Goal: Task Accomplishment & Management: Use online tool/utility

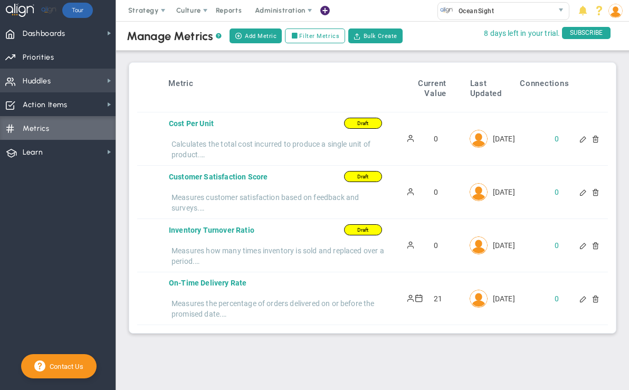
click at [46, 86] on span "Huddles" at bounding box center [37, 81] width 29 height 22
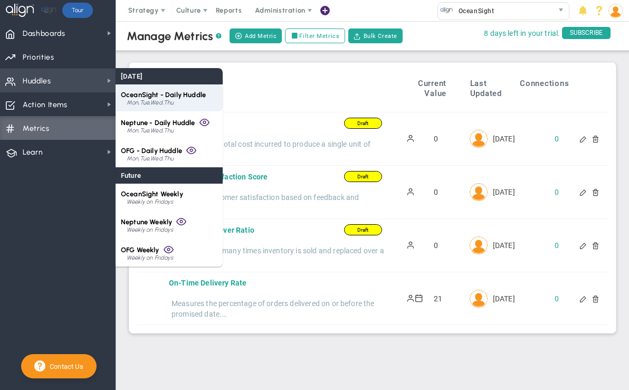
click at [163, 100] on div "Mon,Tue,Wed,Thu" at bounding box center [172, 103] width 91 height 6
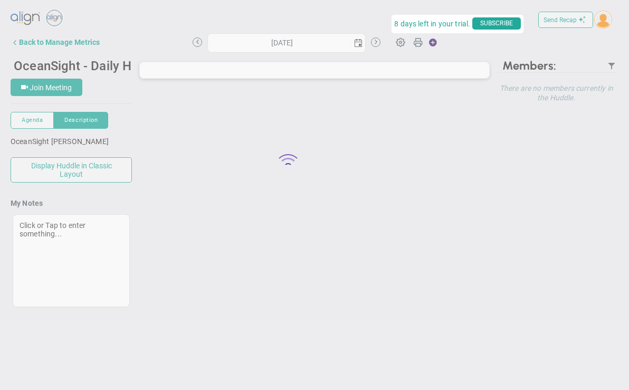
type input "[DATE]"
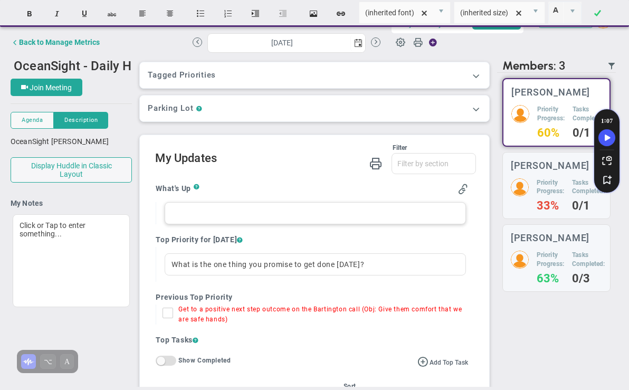
click at [269, 214] on div at bounding box center [315, 213] width 301 height 22
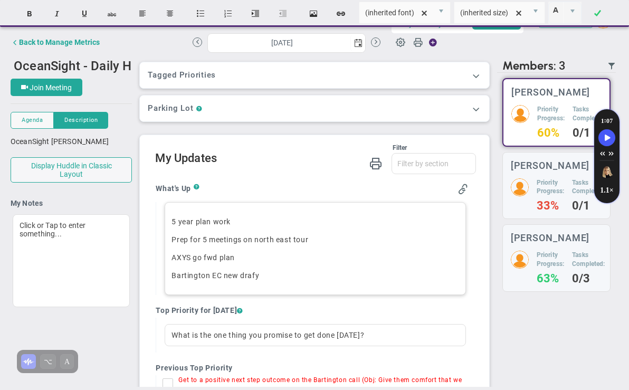
click at [267, 276] on p "Bartington EC new drafy﻿" at bounding box center [315, 275] width 287 height 11
click at [264, 258] on p "AXYS go fwd plan" at bounding box center [315, 257] width 287 height 11
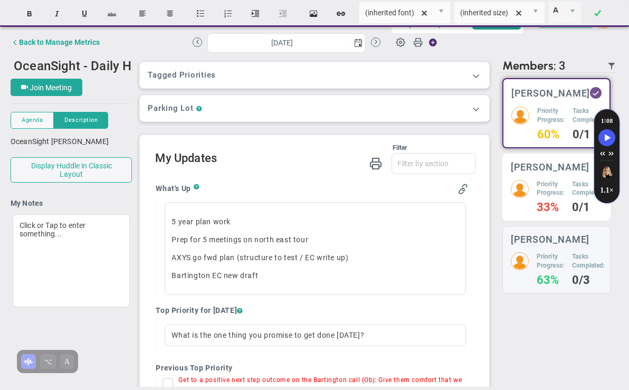
click at [536, 183] on div "[PERSON_NAME] Priority Progress: 33% Tasks Completed: 0/1" at bounding box center [557, 188] width 108 height 68
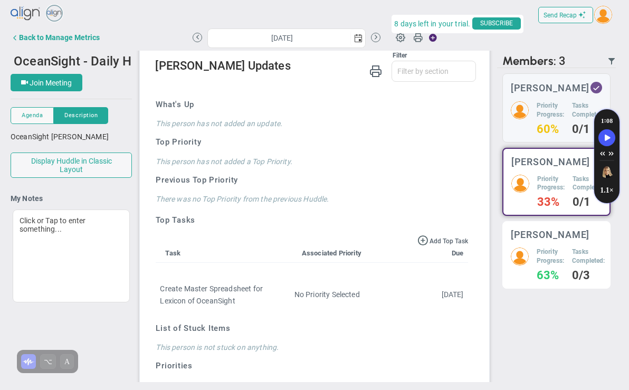
click at [562, 257] on div "[PERSON_NAME] Priority Progress: 63% Tasks Completed: 0/3" at bounding box center [557, 255] width 108 height 68
